Goal: Go to known website: Access a specific website the user already knows

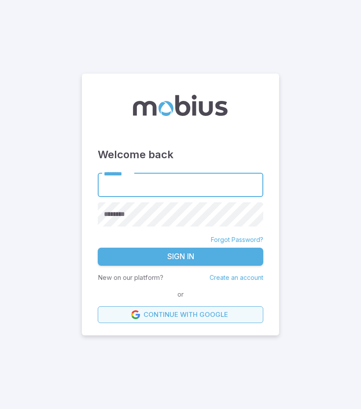
click at [190, 311] on link "Continue with Google" at bounding box center [181, 314] width 166 height 17
